Goal: Task Accomplishment & Management: Complete application form

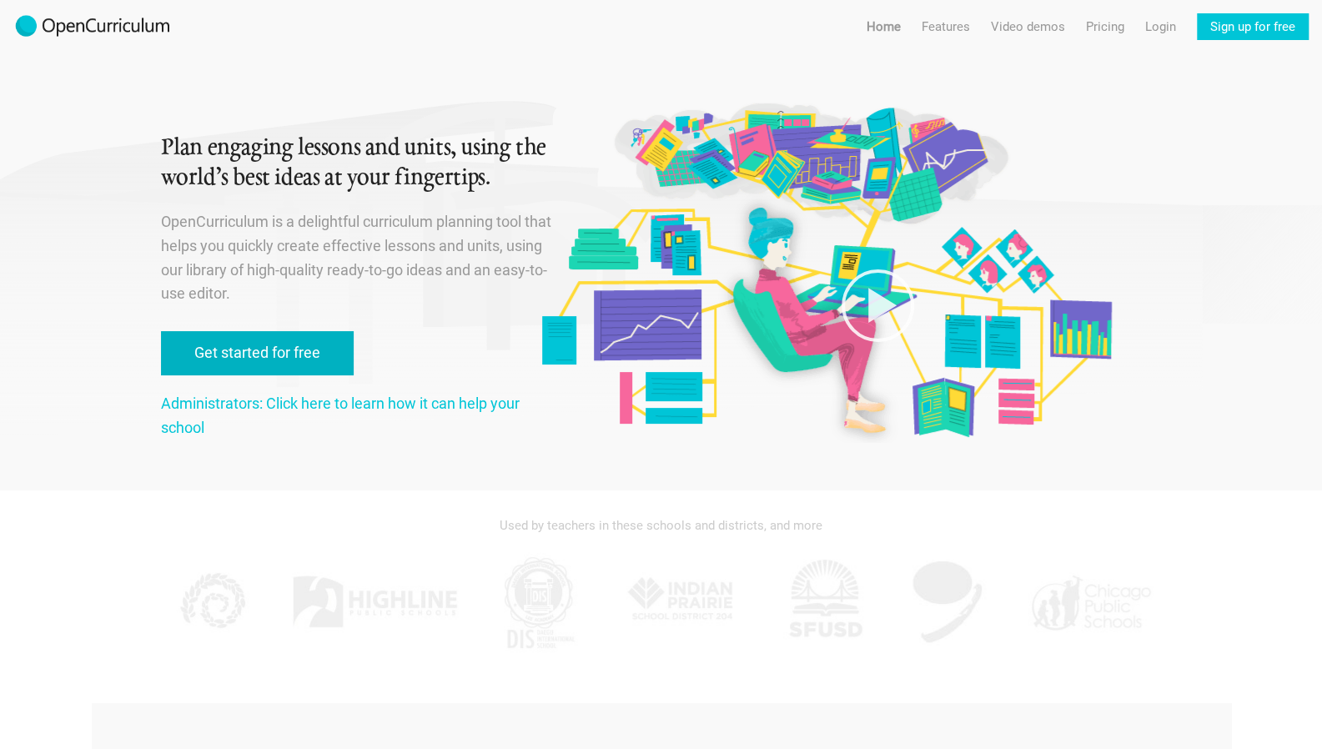
click at [325, 365] on link "Get started for free" at bounding box center [257, 353] width 193 height 44
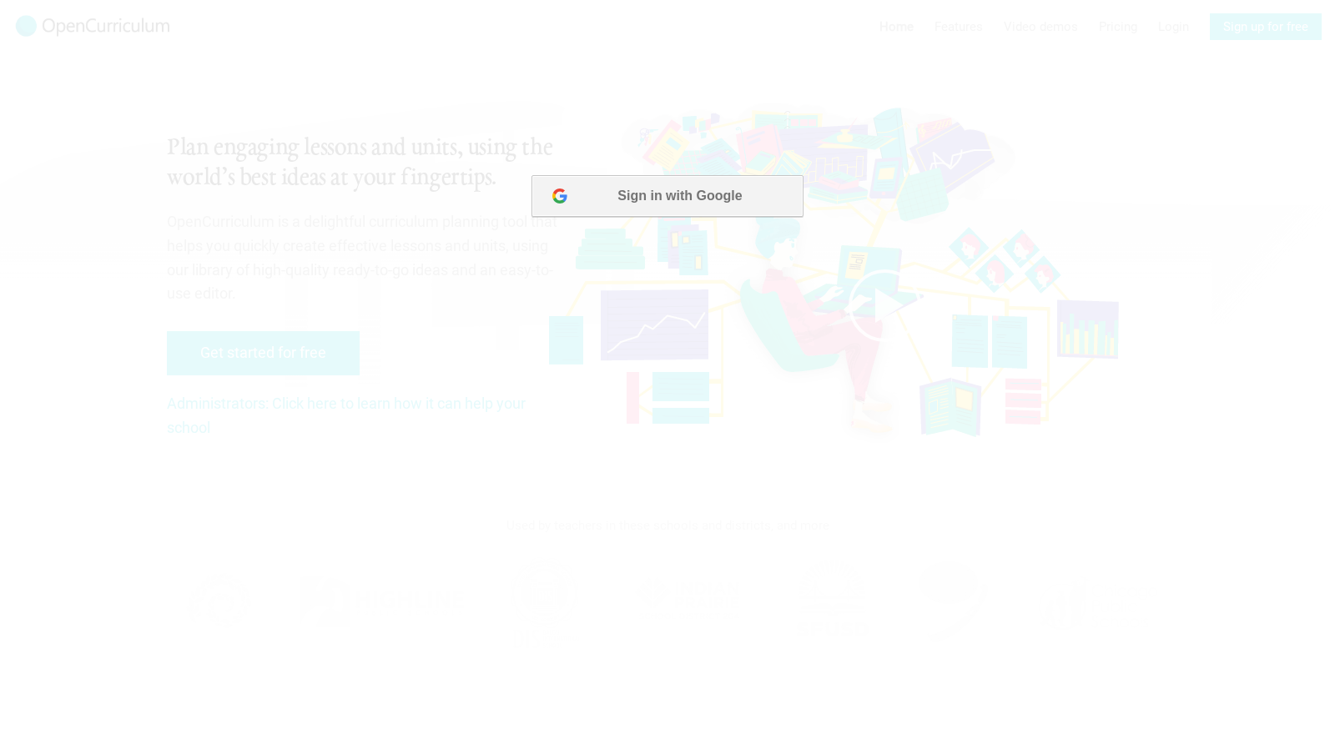
click at [679, 185] on button "Sign in with Google" at bounding box center [666, 196] width 271 height 42
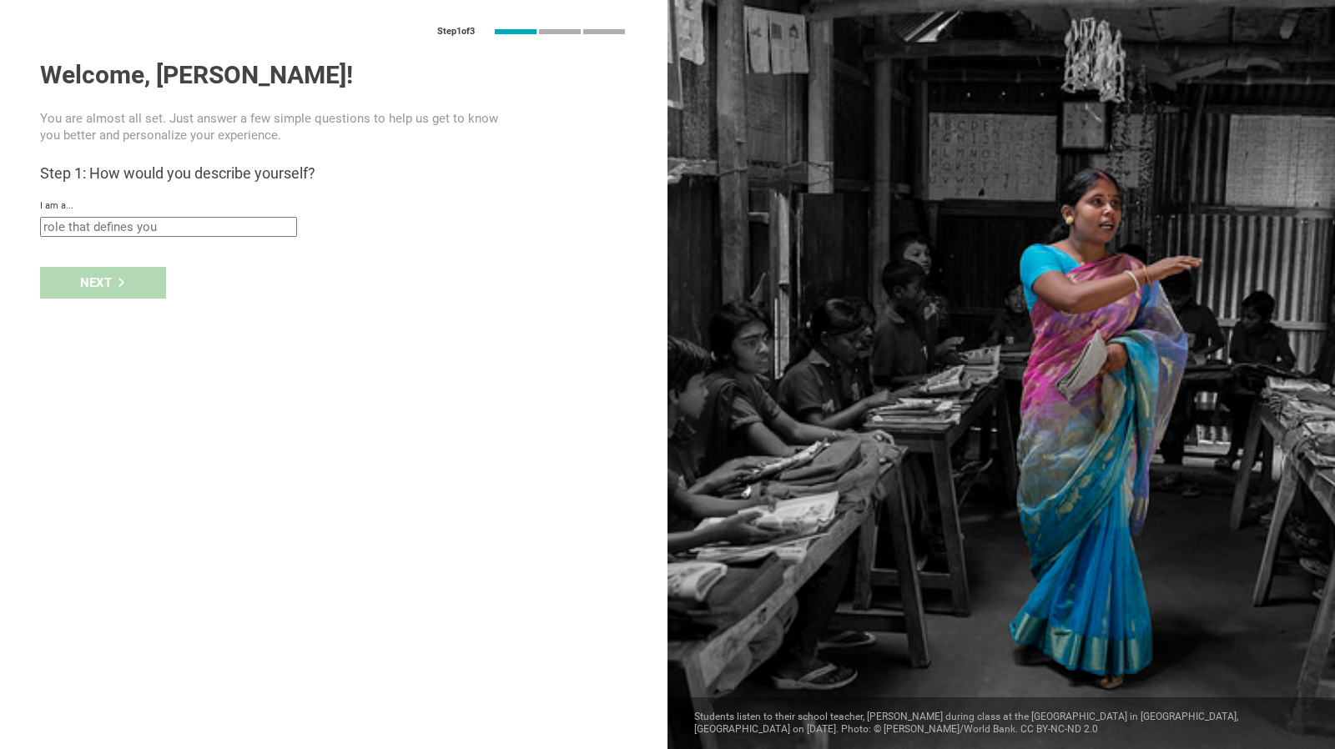
click at [203, 221] on input "text" at bounding box center [168, 227] width 257 height 20
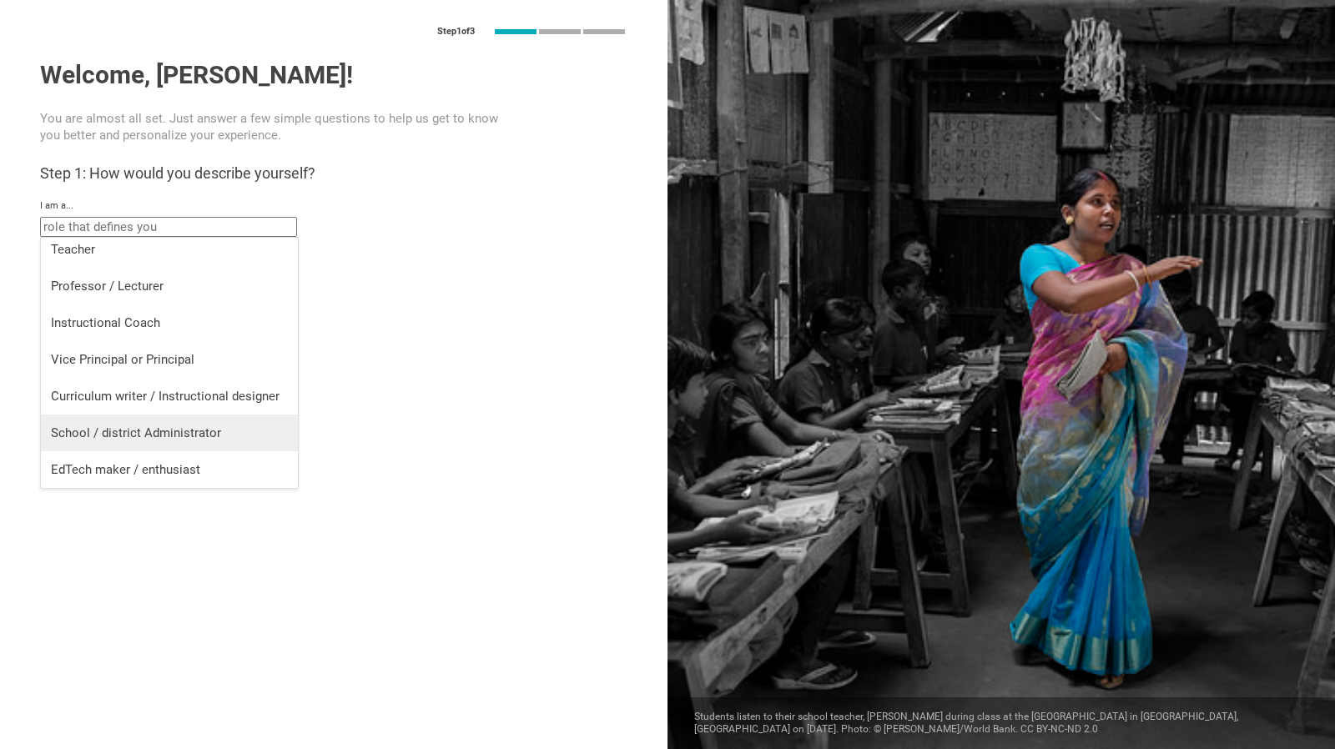
scroll to position [7, 0]
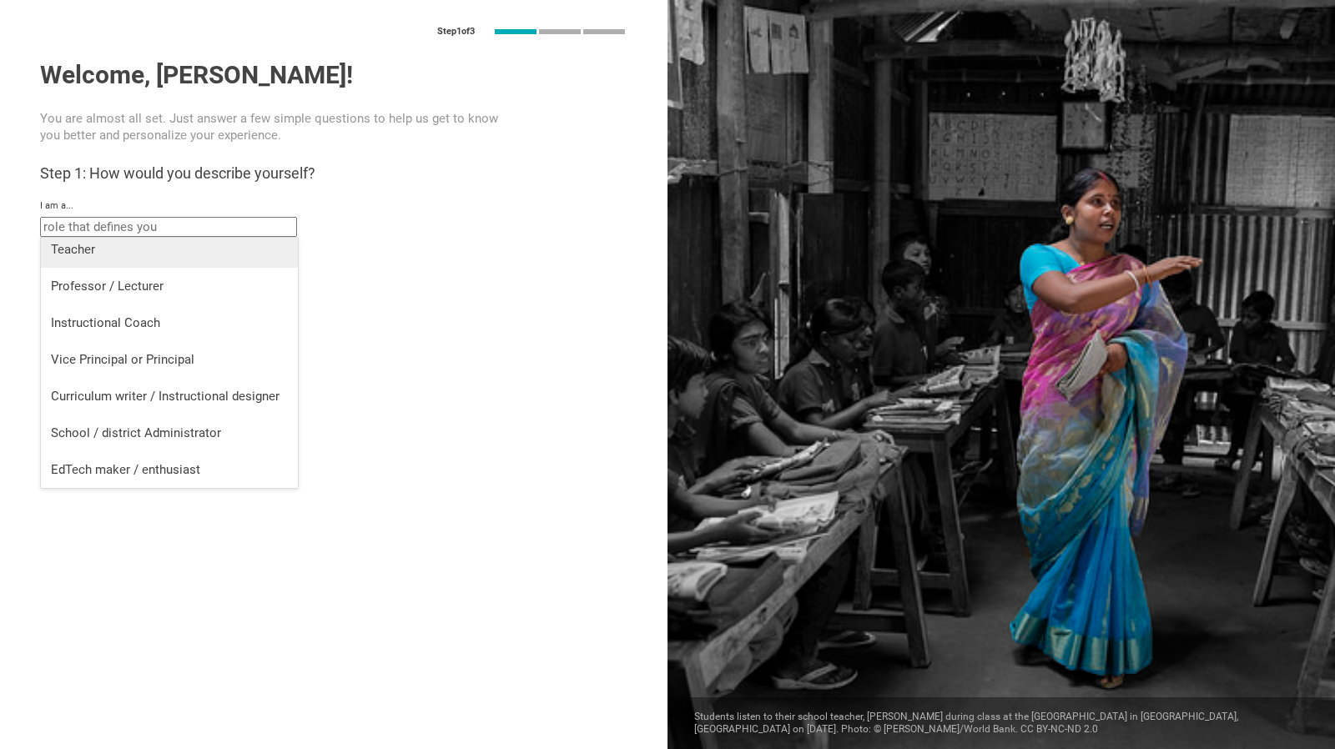
click at [135, 254] on div "Teacher" at bounding box center [169, 249] width 237 height 17
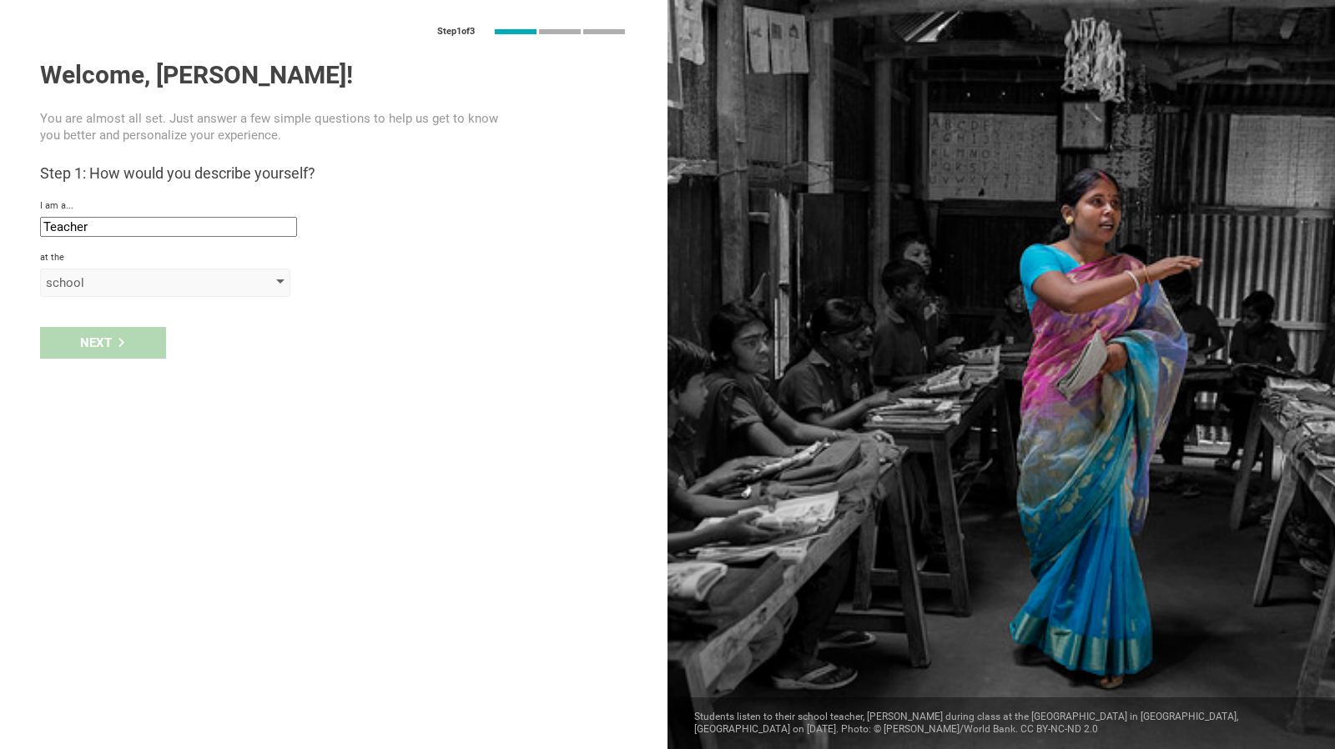
click at [135, 281] on div "school" at bounding box center [141, 282] width 191 height 17
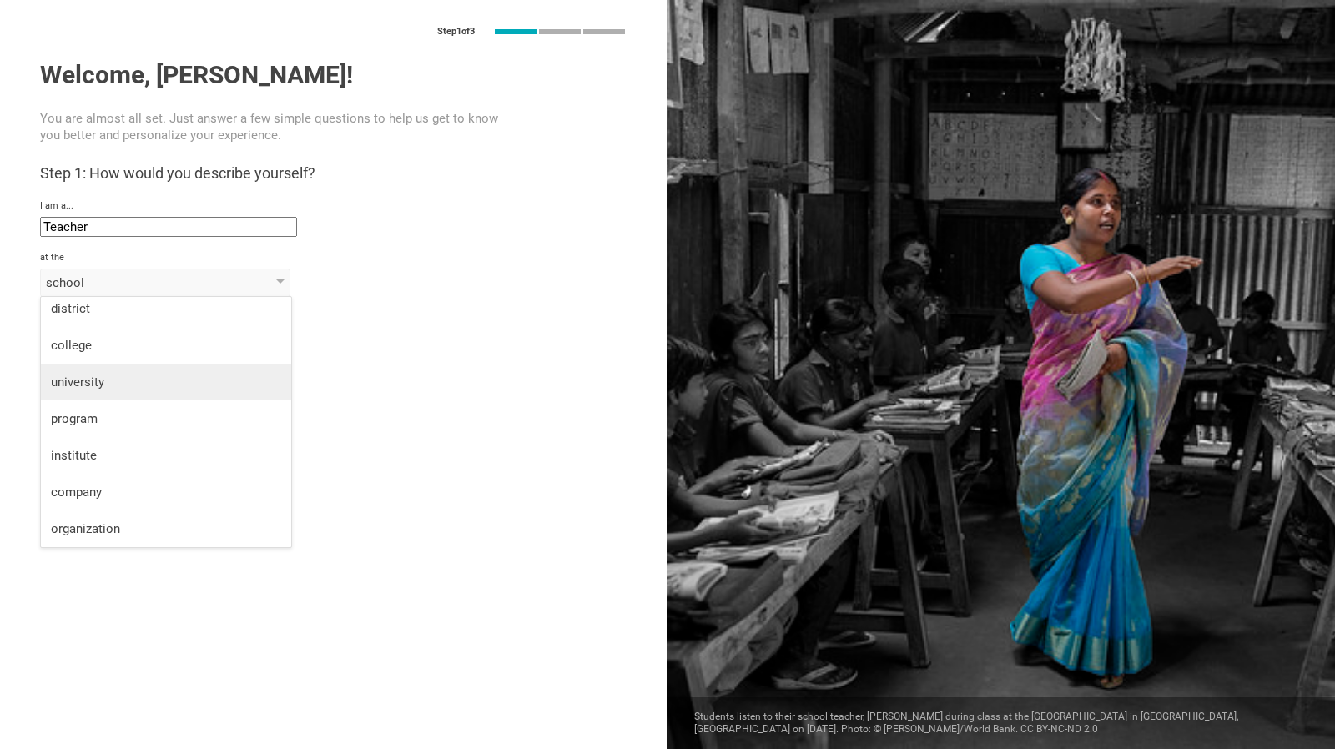
scroll to position [0, 0]
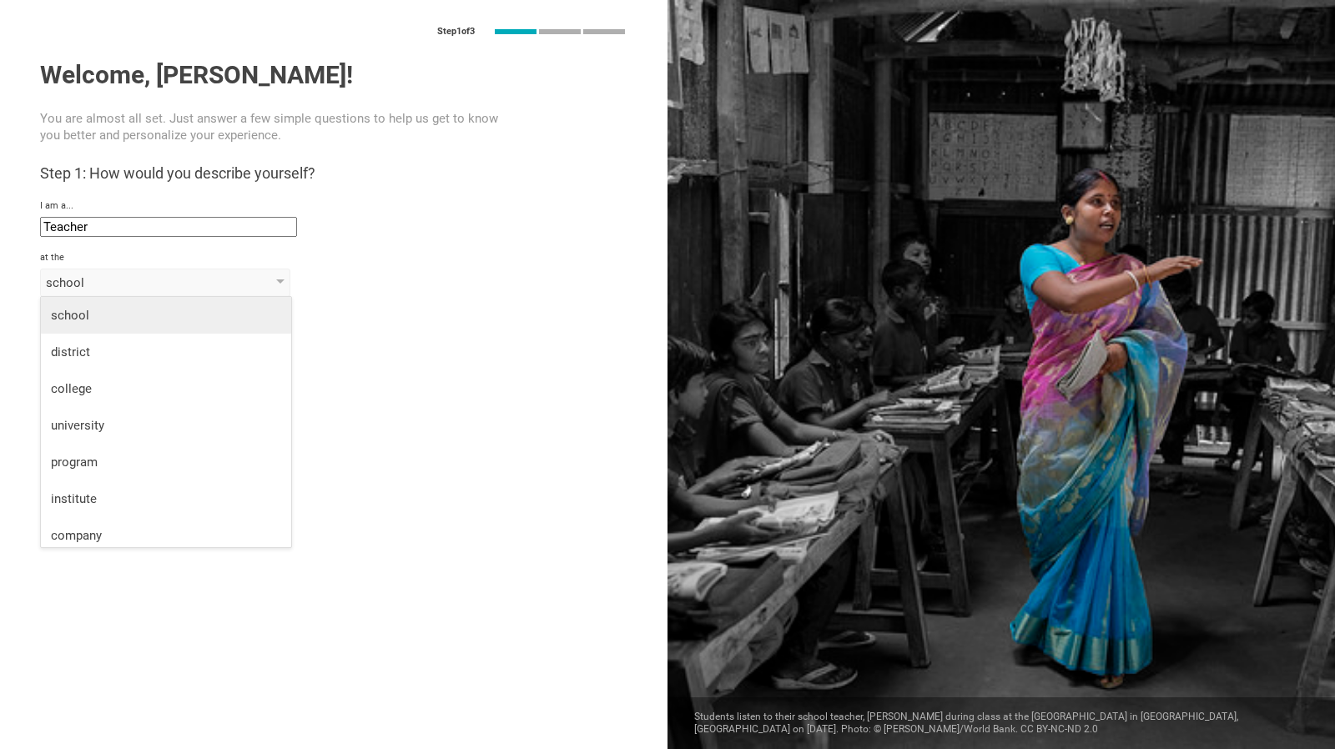
click at [128, 309] on div "school" at bounding box center [166, 315] width 230 height 17
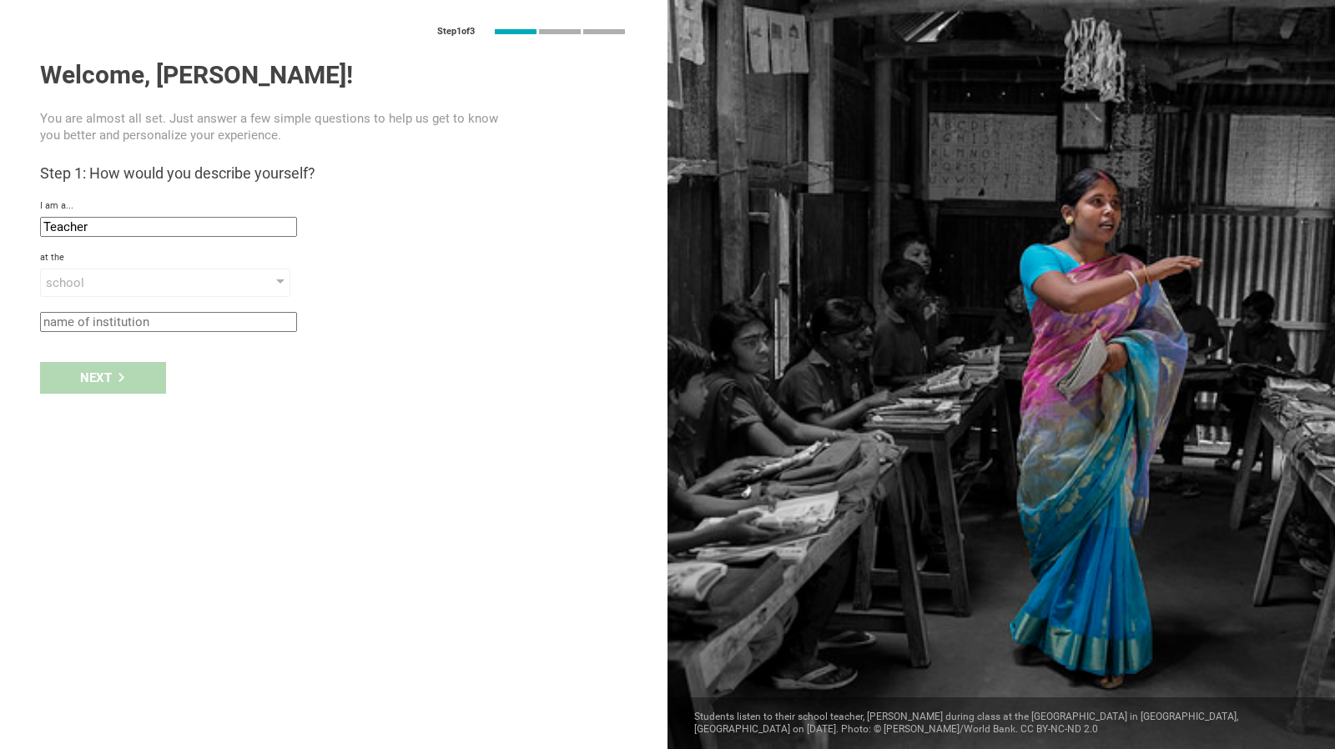
click at [127, 323] on input "text" at bounding box center [168, 322] width 257 height 20
click at [259, 278] on div "school" at bounding box center [165, 283] width 250 height 28
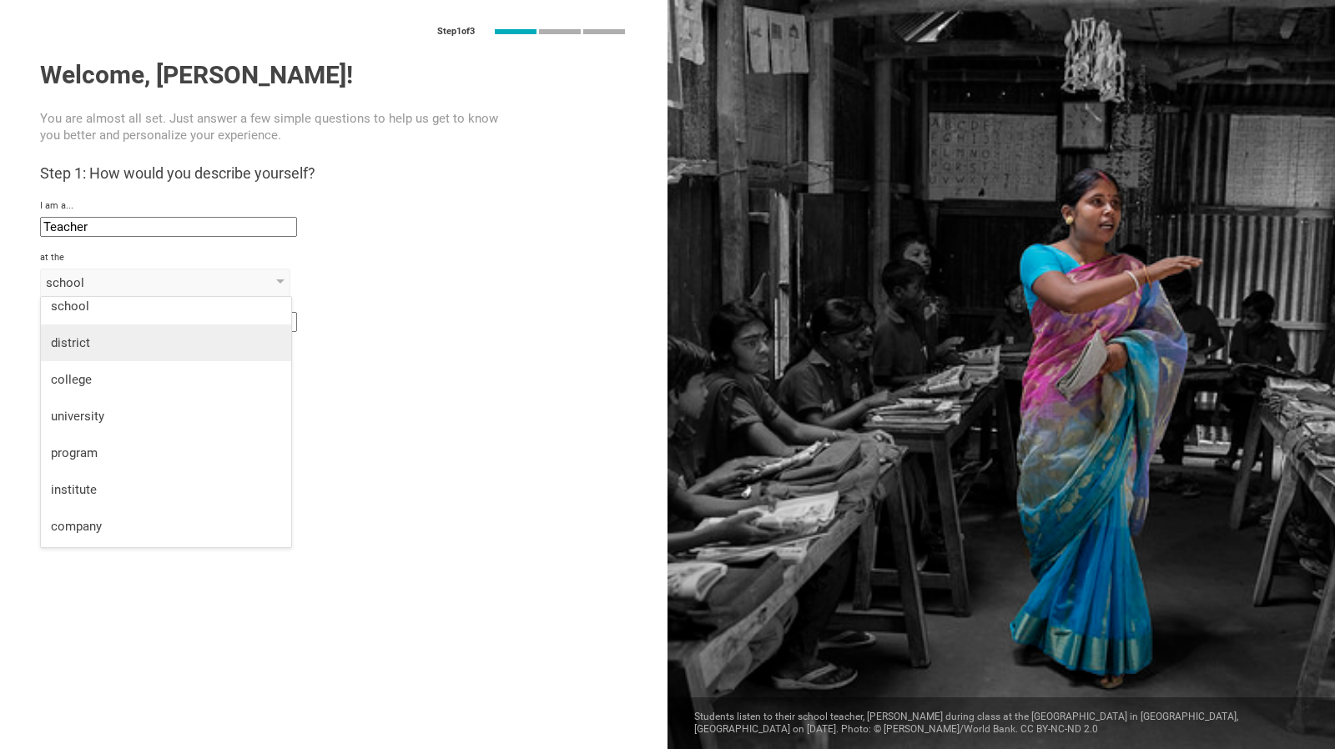
scroll to position [13, 0]
click at [184, 224] on input "Teacher" at bounding box center [168, 227] width 257 height 20
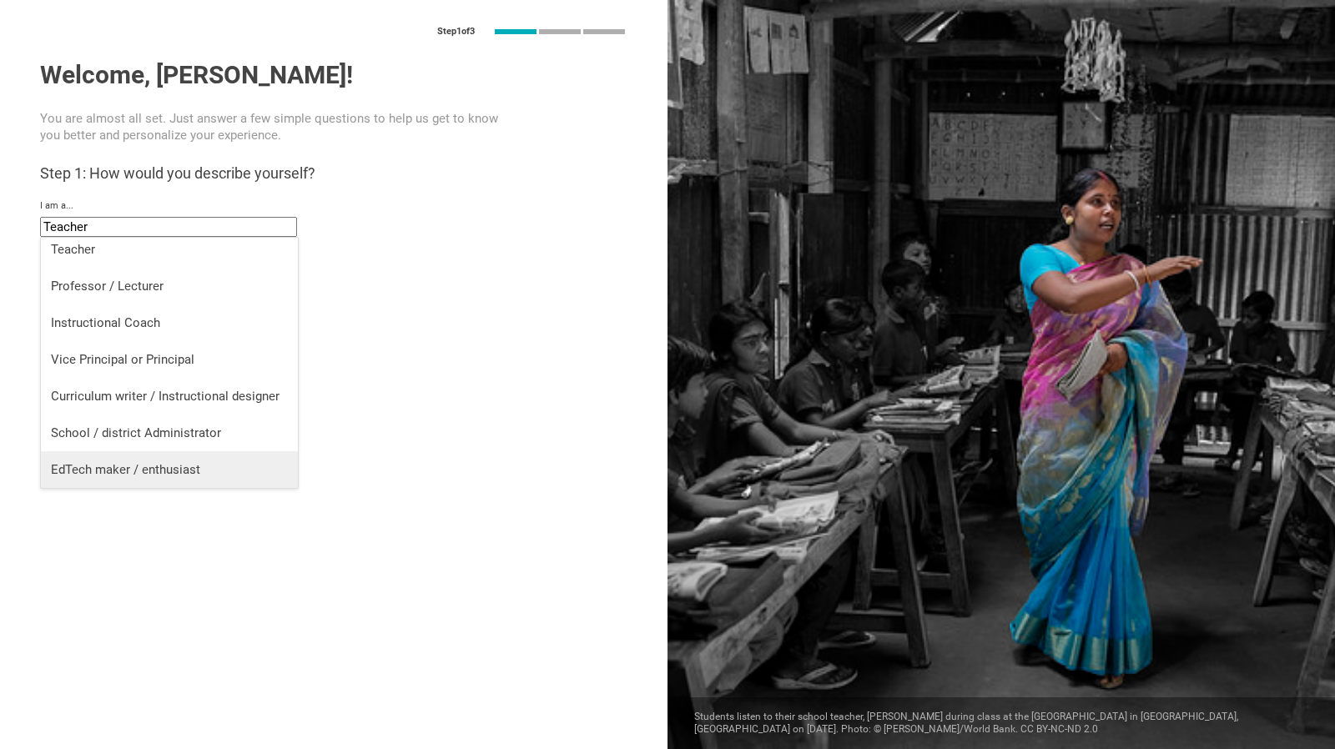
click at [175, 466] on div "EdTech maker / enthusiast" at bounding box center [169, 469] width 237 height 17
type input "EdTech maker / enthusiast"
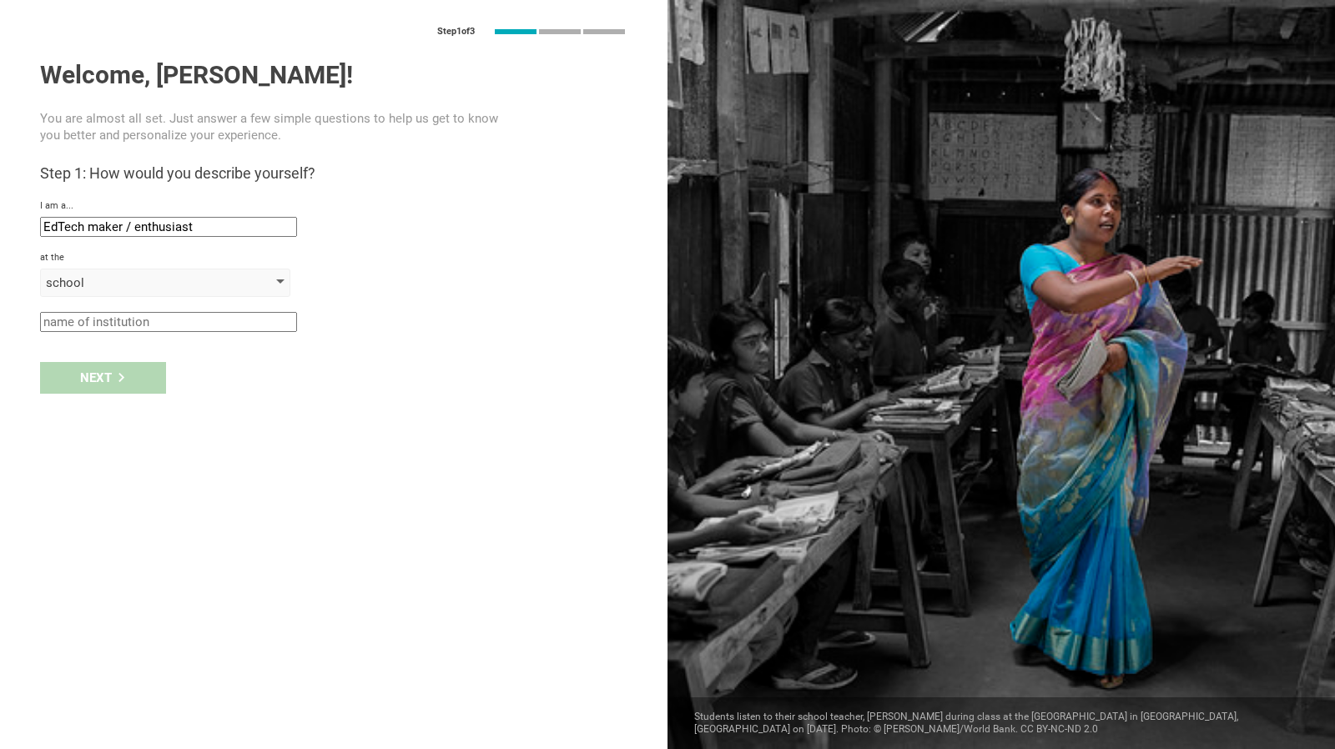
click at [162, 287] on div "school" at bounding box center [141, 282] width 191 height 17
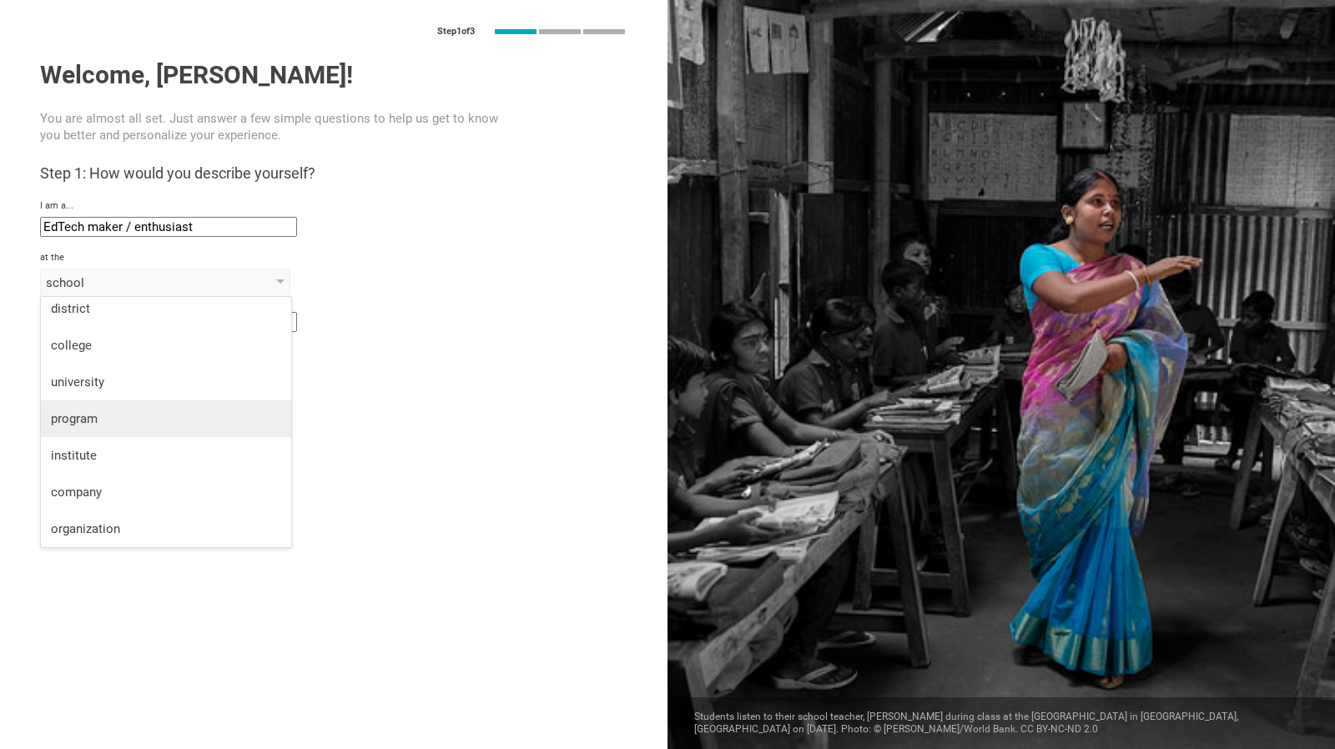
scroll to position [0, 0]
click at [435, 438] on div "Step 1 of 3 Welcome, [PERSON_NAME]! You are almost all set. Just answer a few s…" at bounding box center [333, 374] width 667 height 749
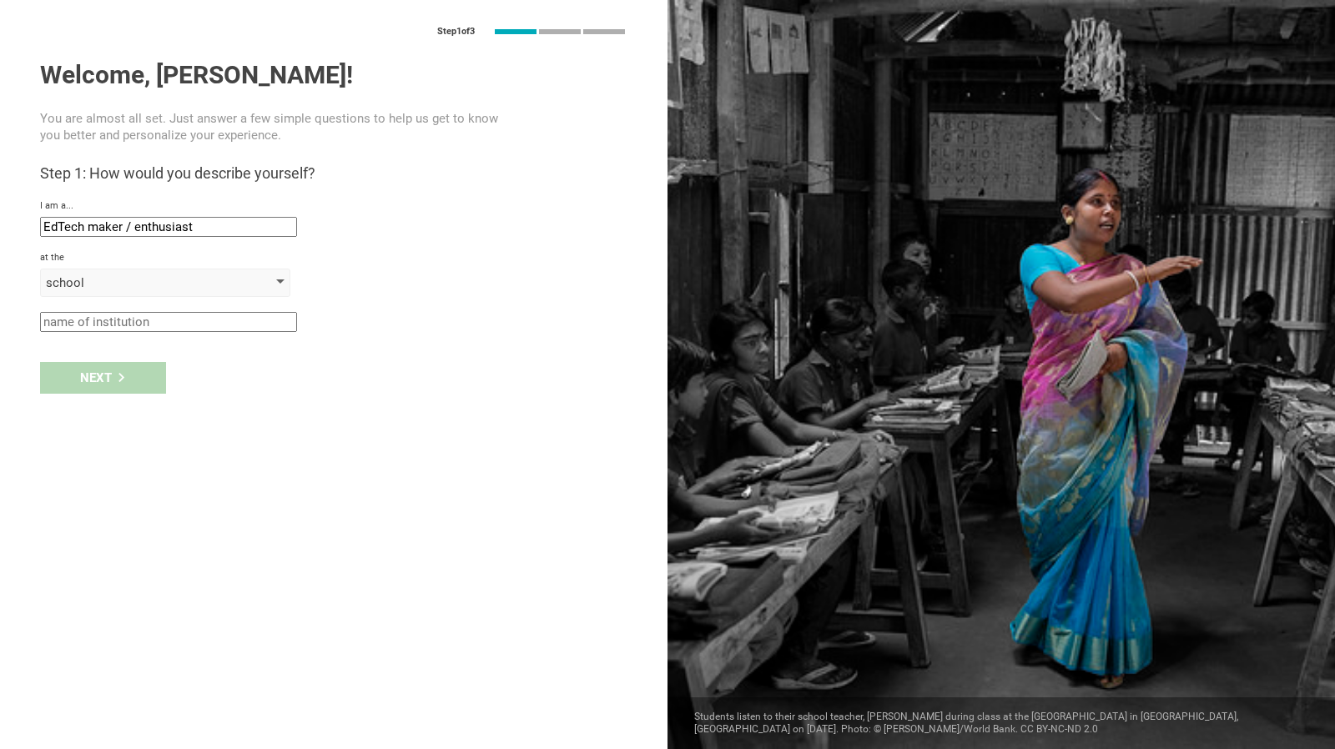
click at [277, 283] on div at bounding box center [280, 282] width 8 height 7
click at [405, 283] on div "school school district college university program institute company organization" at bounding box center [333, 283] width 587 height 28
click at [274, 321] on input "text" at bounding box center [168, 322] width 257 height 20
click at [279, 225] on input "EdTech maker / enthusiast" at bounding box center [168, 227] width 257 height 20
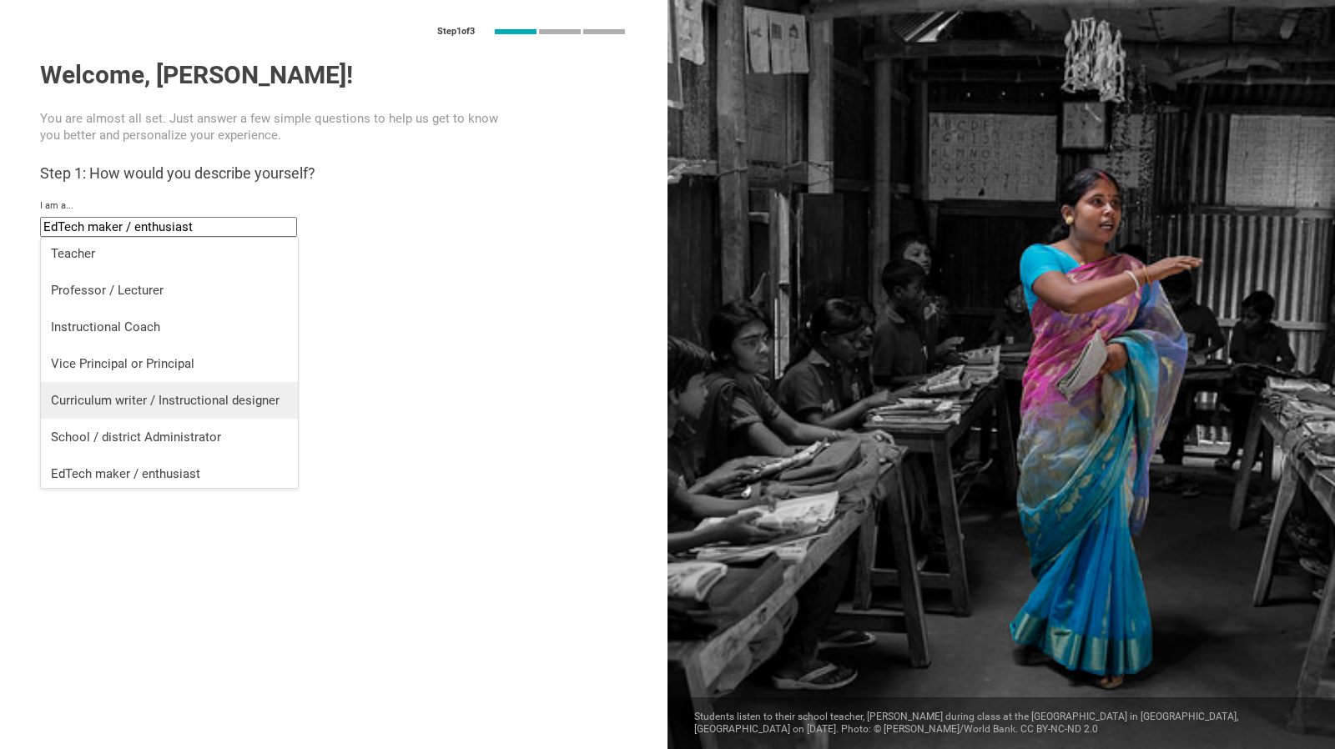
scroll to position [7, 0]
